Goal: Check status

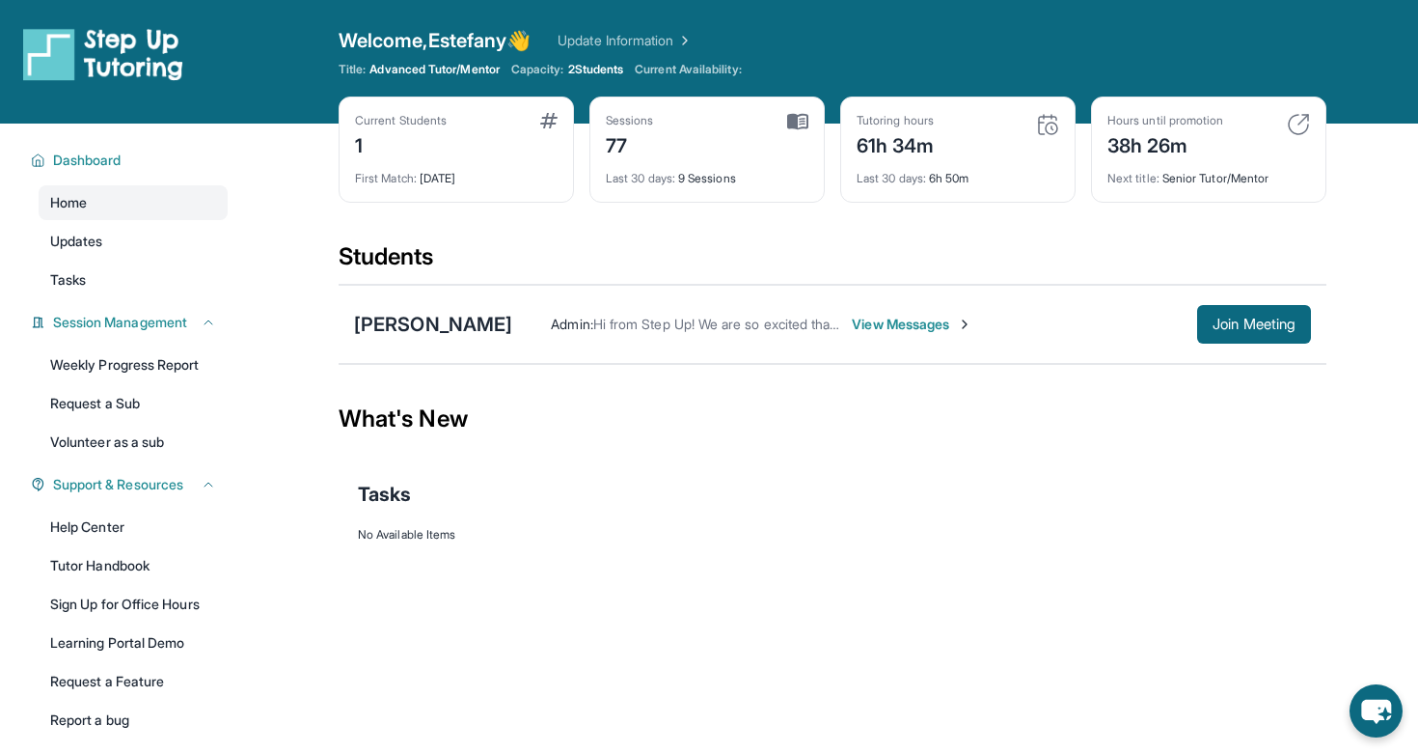
scroll to position [101, 0]
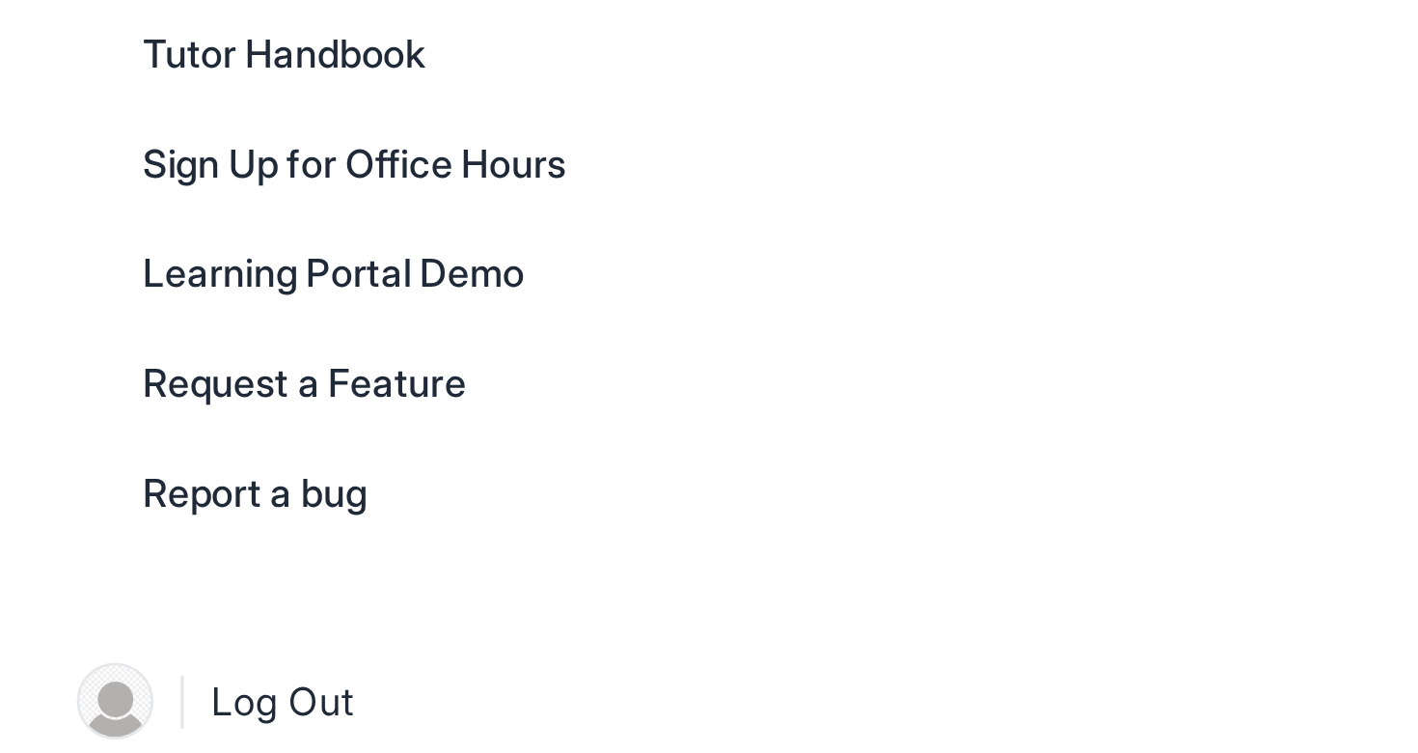
click at [315, 562] on div "Open sidebar Welcome, [PERSON_NAME] 👋 Update Information Title: Advanced Tutor/…" at bounding box center [709, 275] width 1418 height 753
click at [416, 473] on div at bounding box center [832, 460] width 949 height 39
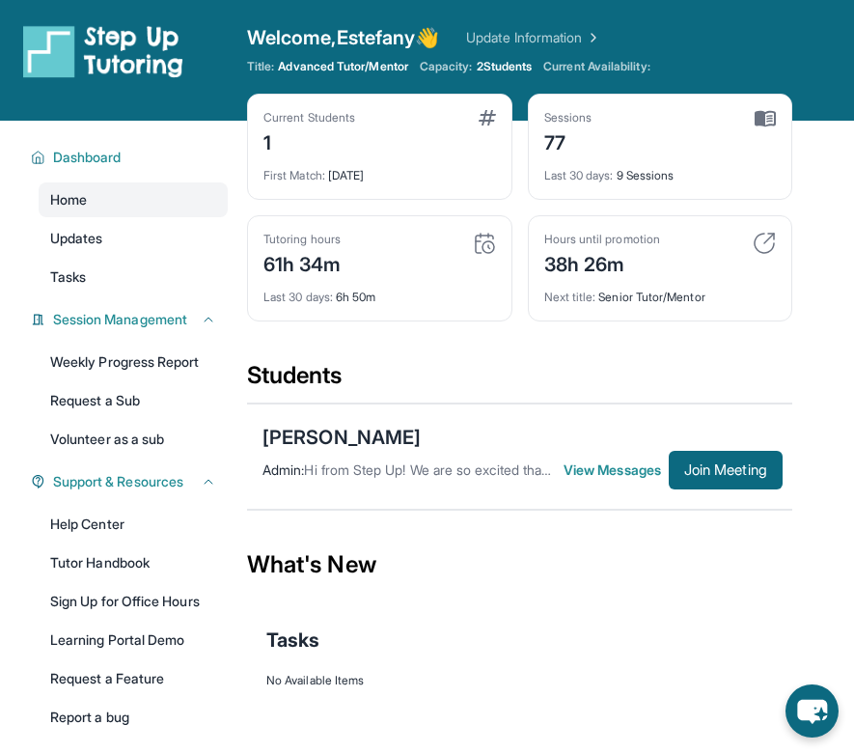
scroll to position [0, 0]
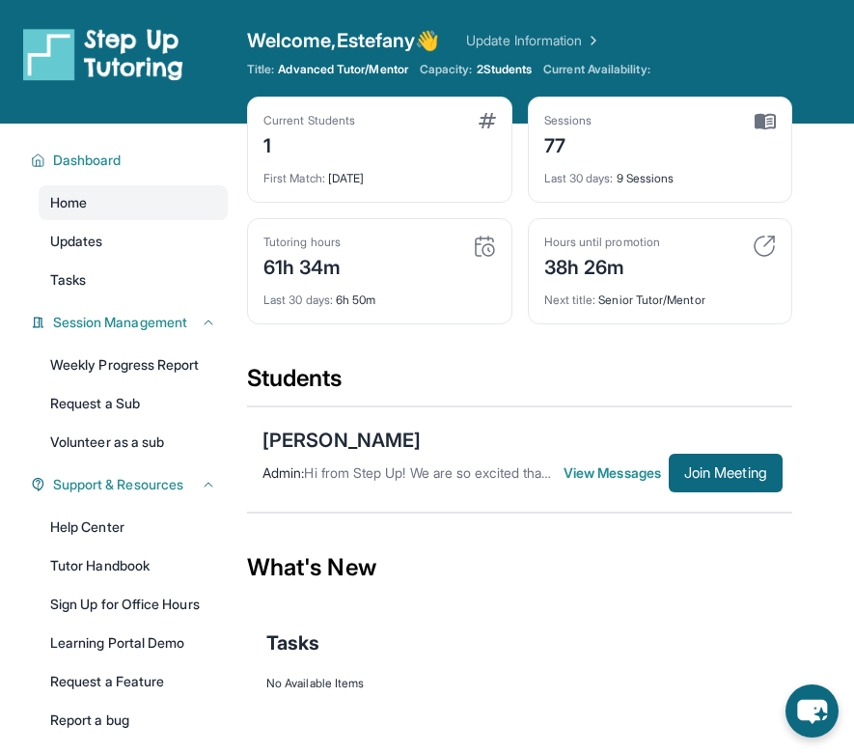
click at [482, 246] on img at bounding box center [484, 245] width 23 height 23
click at [641, 175] on div "Last 30 days : 9 Sessions" at bounding box center [660, 172] width 233 height 27
click at [642, 175] on div "Last 30 days : 9 Sessions" at bounding box center [660, 172] width 233 height 27
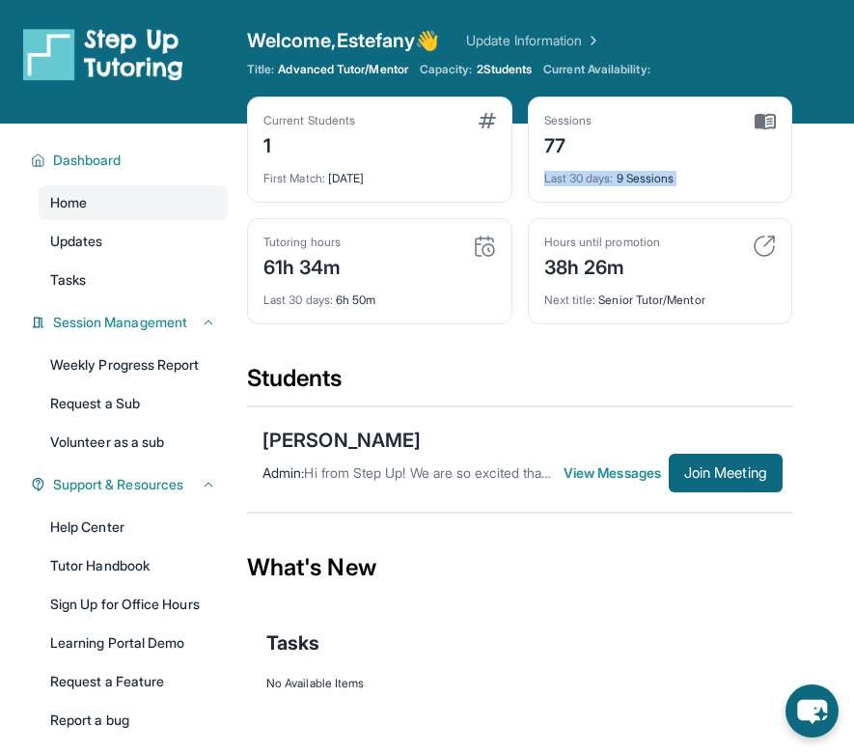
click at [642, 160] on div "Last 30 days : 9 Sessions" at bounding box center [660, 172] width 233 height 27
drag, startPoint x: 686, startPoint y: 179, endPoint x: 532, endPoint y: 183, distance: 154.5
click at [532, 183] on div "Sessions 77 Last 30 days : 9 Sessions" at bounding box center [660, 149] width 265 height 106
click at [591, 102] on div "Sessions 77 Last 30 days : 9 Sessions" at bounding box center [660, 149] width 265 height 106
drag, startPoint x: 540, startPoint y: 179, endPoint x: 715, endPoint y: 181, distance: 174.7
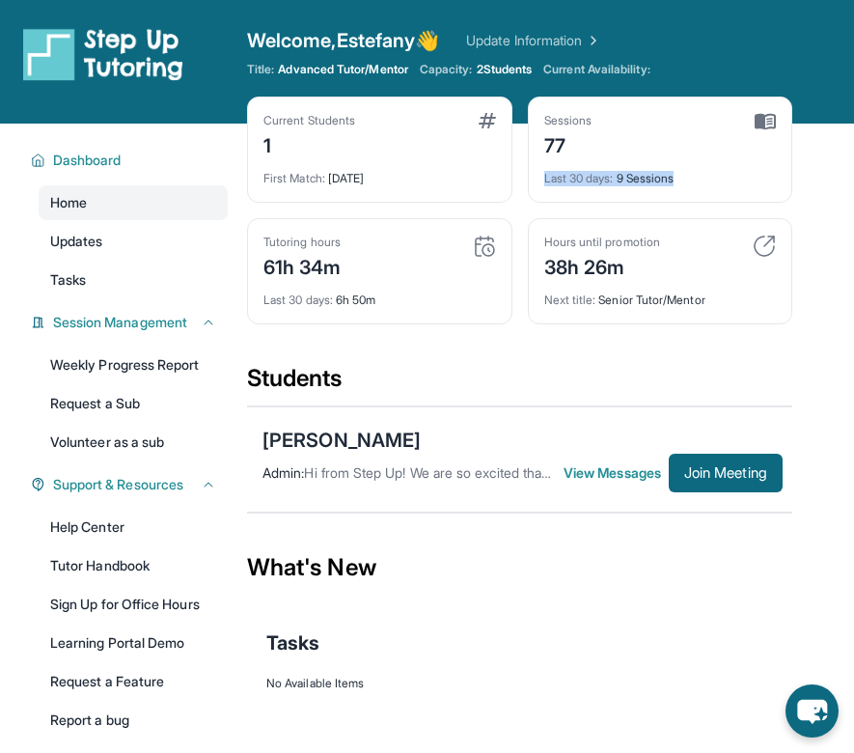
click at [715, 181] on div "Sessions 77 Last 30 days : 9 Sessions" at bounding box center [660, 149] width 265 height 106
click at [710, 261] on div "Hours until promotion 38h 26m" at bounding box center [660, 257] width 233 height 46
drag, startPoint x: 377, startPoint y: 266, endPoint x: 257, endPoint y: 267, distance: 120.6
click at [257, 267] on div "Tutoring hours 61h 34m Last 30 days : 6h 50m" at bounding box center [379, 271] width 265 height 106
